Goal: Task Accomplishment & Management: Manage account settings

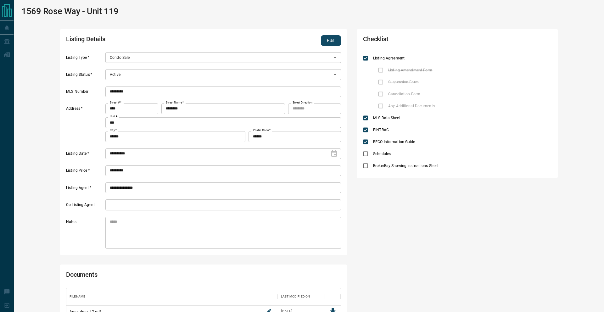
scroll to position [106, 274]
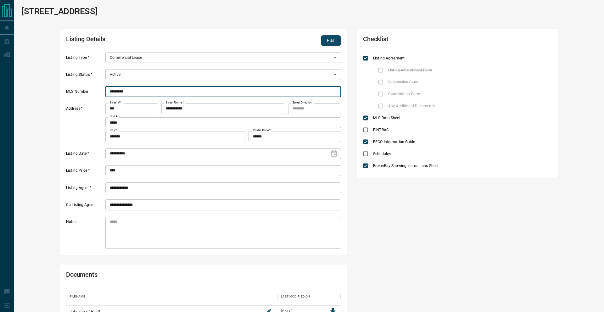
scroll to position [68, 274]
click at [328, 38] on button "Edit" at bounding box center [331, 40] width 20 height 11
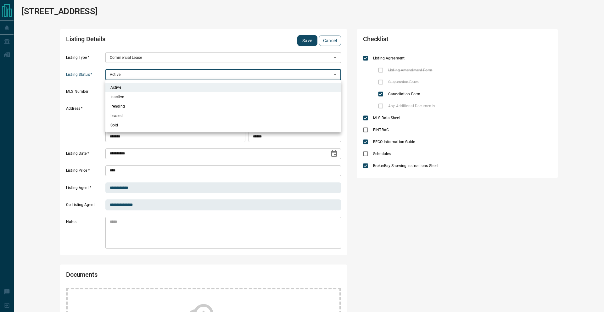
click at [210, 71] on body "**********" at bounding box center [302, 238] width 604 height 476
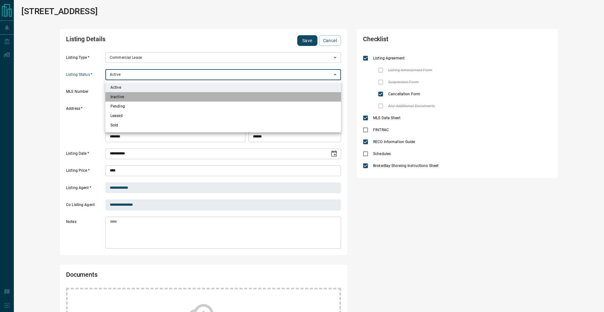
click at [182, 95] on li "Inactive" at bounding box center [223, 96] width 236 height 9
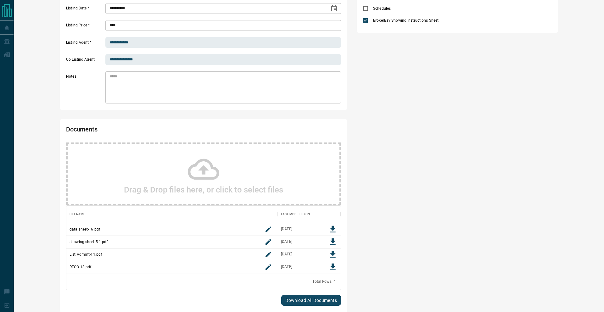
scroll to position [164, 0]
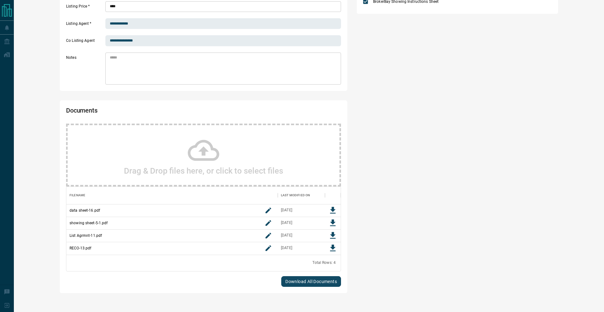
click at [180, 144] on div "Drag & Drop files here, or click to select files" at bounding box center [203, 155] width 275 height 63
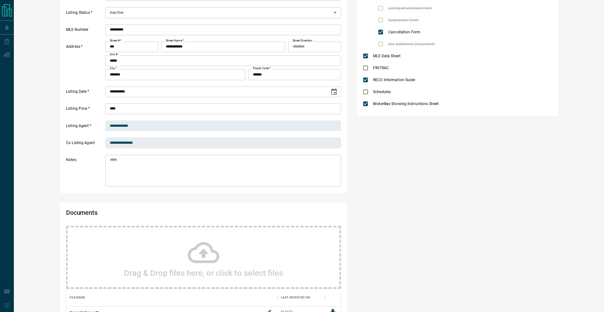
scroll to position [0, 0]
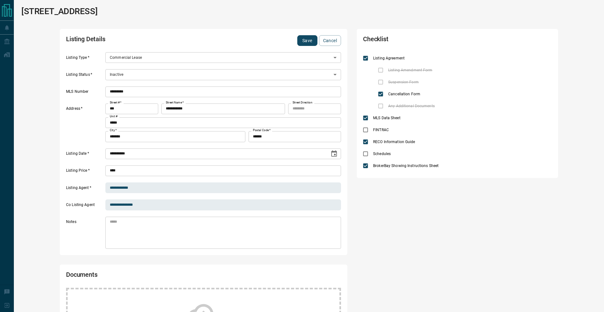
click at [301, 42] on button "Save" at bounding box center [307, 40] width 20 height 11
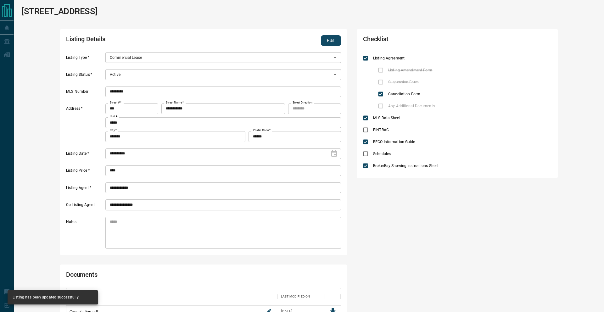
type input "*"
click at [125, 93] on input "*********" at bounding box center [223, 92] width 236 height 11
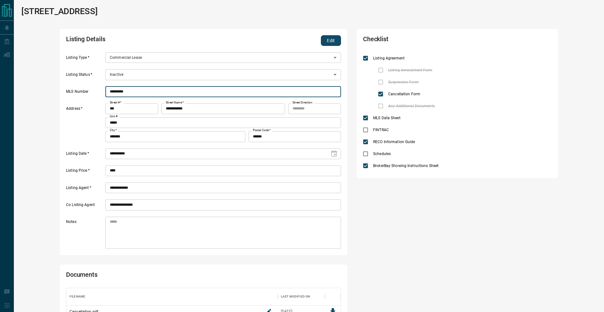
click at [125, 93] on input "*********" at bounding box center [223, 92] width 236 height 11
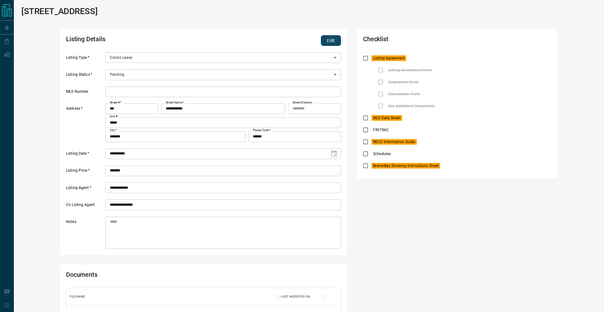
click at [289, 34] on div "**********" at bounding box center [204, 142] width 288 height 226
click at [331, 38] on button "Edit" at bounding box center [331, 40] width 20 height 11
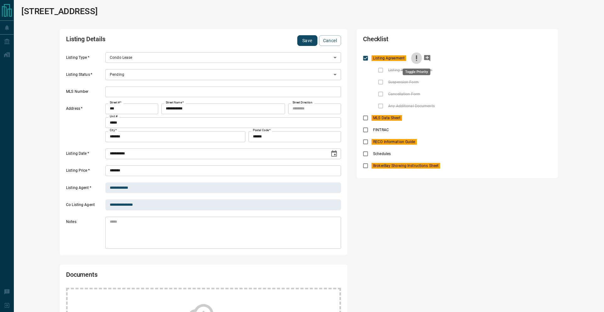
click at [414, 61] on icon "priority" at bounding box center [417, 58] width 8 height 8
click at [408, 115] on button "priority" at bounding box center [412, 118] width 11 height 12
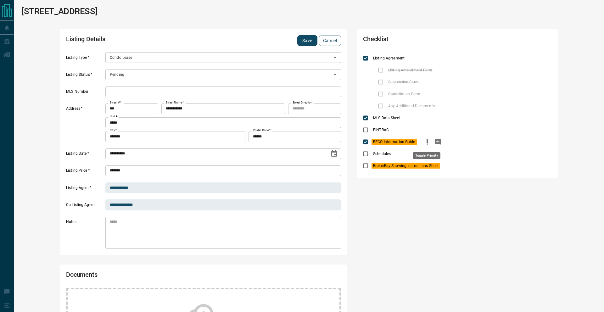
click at [425, 143] on icon "priority" at bounding box center [428, 142] width 8 height 8
click at [456, 168] on button "add note" at bounding box center [461, 166] width 11 height 12
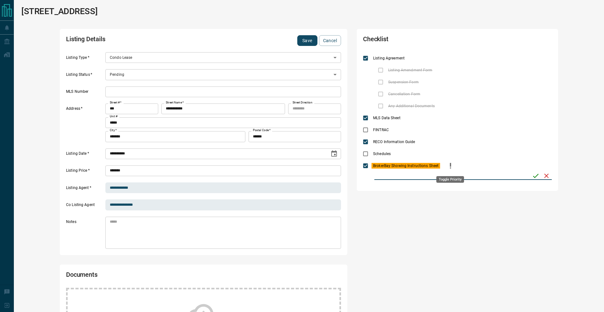
click at [449, 167] on icon "priority" at bounding box center [451, 166] width 8 height 8
click at [534, 176] on icon "save" at bounding box center [536, 176] width 8 height 8
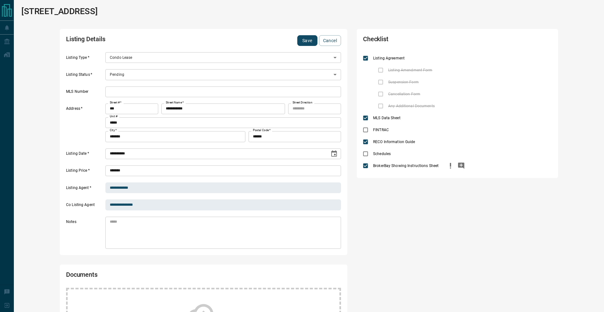
scroll to position [124, 0]
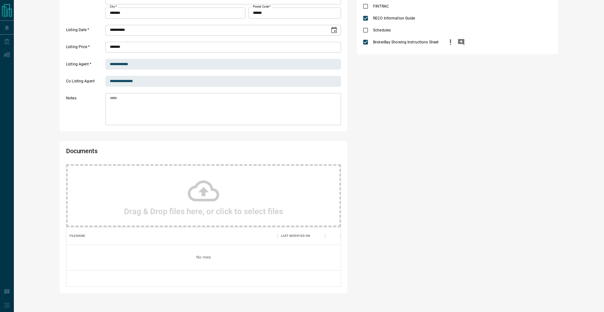
click at [204, 187] on icon at bounding box center [203, 190] width 31 height 31
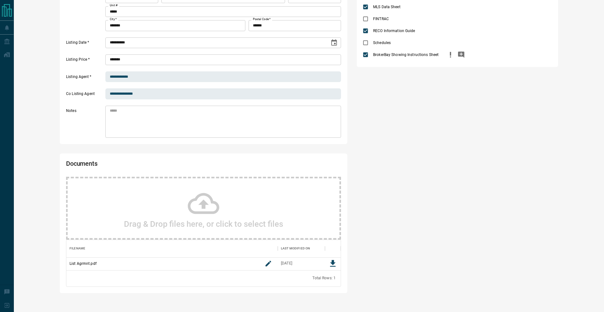
scroll to position [43, 274]
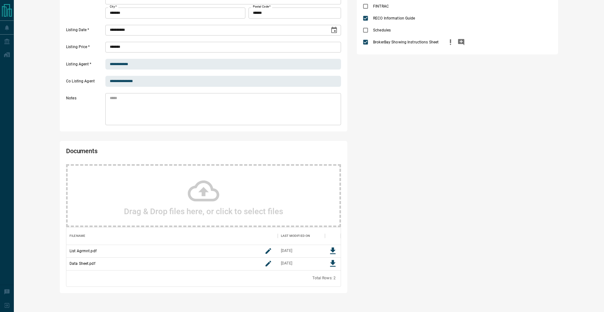
click at [185, 201] on div "Drag & Drop files here, or click to select files" at bounding box center [203, 195] width 275 height 63
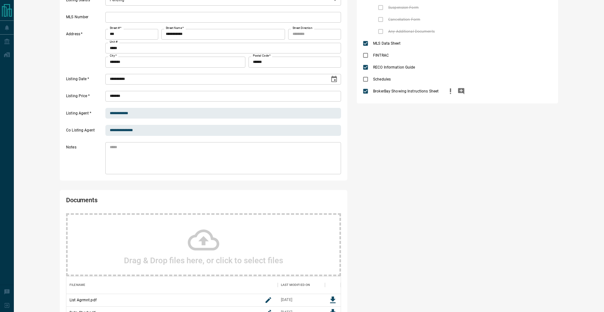
scroll to position [0, 0]
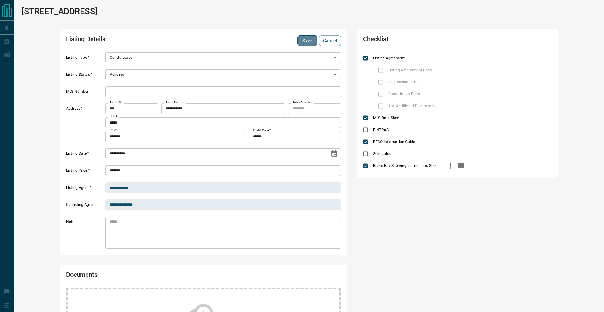
click at [301, 41] on button "Save" at bounding box center [307, 40] width 20 height 11
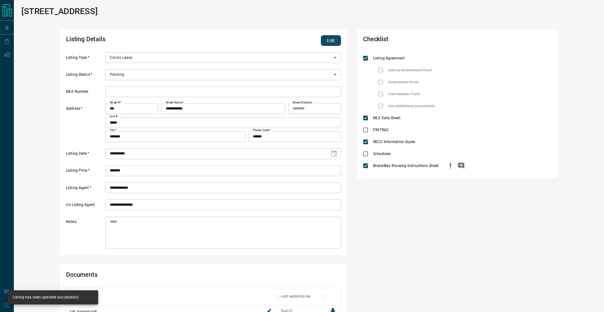
scroll to position [118, 274]
drag, startPoint x: 333, startPoint y: 42, endPoint x: 237, endPoint y: 65, distance: 98.7
click at [332, 42] on button "Edit" at bounding box center [331, 40] width 20 height 11
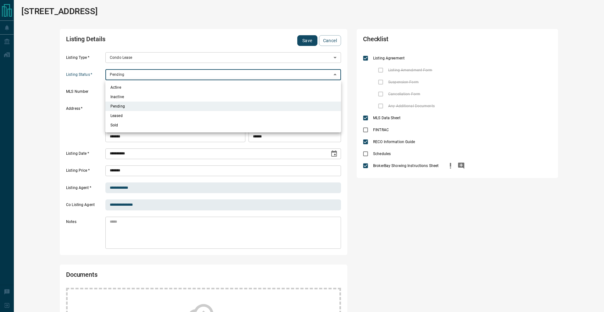
drag, startPoint x: 158, startPoint y: 73, endPoint x: 149, endPoint y: 87, distance: 16.8
click at [158, 73] on body "**********" at bounding box center [302, 263] width 604 height 527
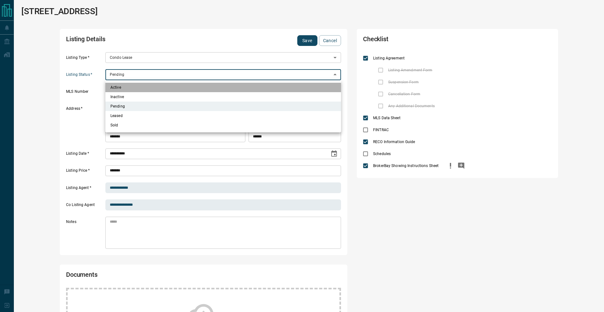
click at [149, 87] on li "Active" at bounding box center [223, 87] width 236 height 9
type input "*"
click at [148, 87] on li "Active" at bounding box center [223, 87] width 236 height 9
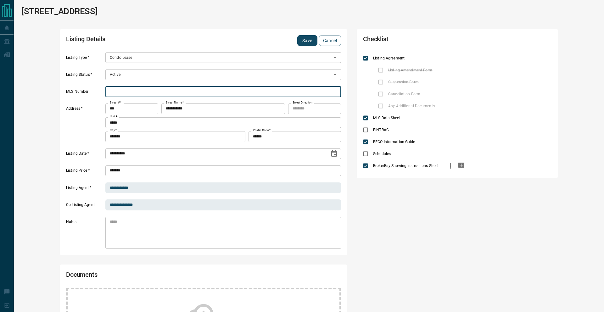
click at [148, 90] on input "text" at bounding box center [223, 92] width 236 height 11
paste input "*********"
type input "*********"
click at [300, 41] on button "Save" at bounding box center [307, 40] width 20 height 11
